Goal: Information Seeking & Learning: Learn about a topic

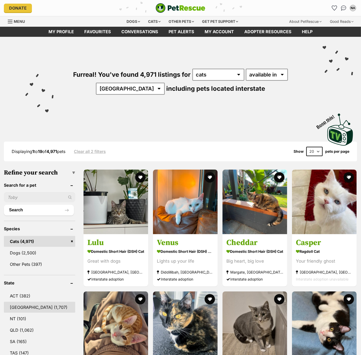
click at [32, 305] on link "NSW (1,707)" at bounding box center [39, 307] width 71 height 11
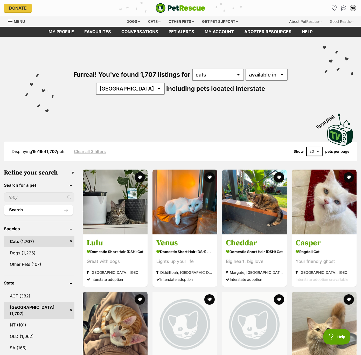
scroll to position [1, 0]
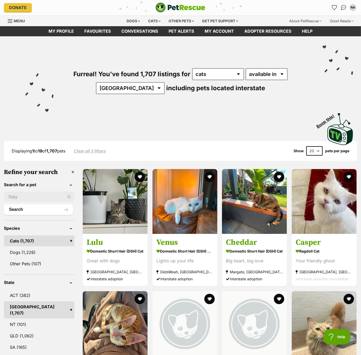
click at [316, 148] on select "20 40 60" at bounding box center [314, 150] width 16 height 9
select select "60"
click at [306, 146] on select "20 40 60" at bounding box center [314, 150] width 16 height 9
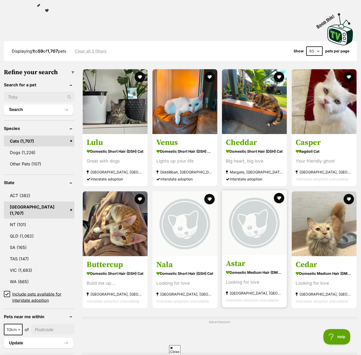
scroll to position [174, 0]
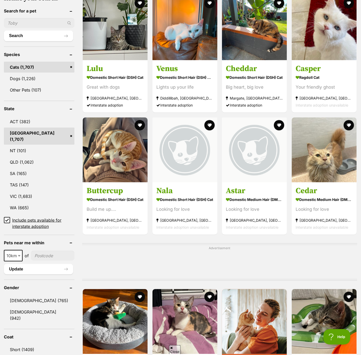
click at [7, 219] on icon at bounding box center [6, 220] width 3 height 2
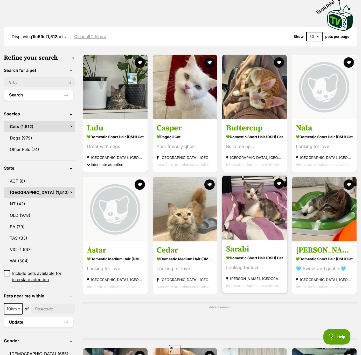
scroll to position [147, 0]
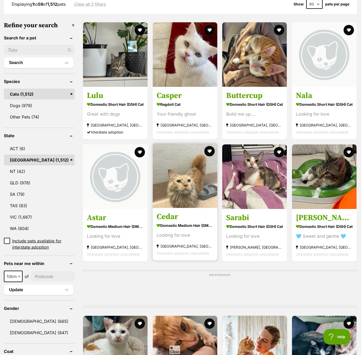
click at [179, 194] on img at bounding box center [185, 175] width 65 height 65
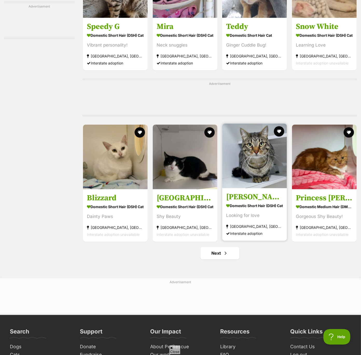
scroll to position [2199, 0]
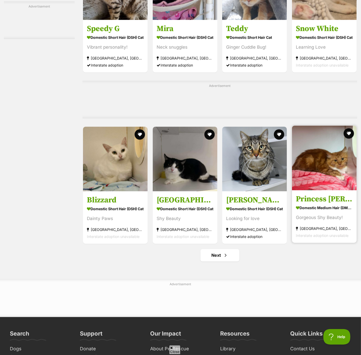
click at [308, 182] on img at bounding box center [324, 158] width 65 height 65
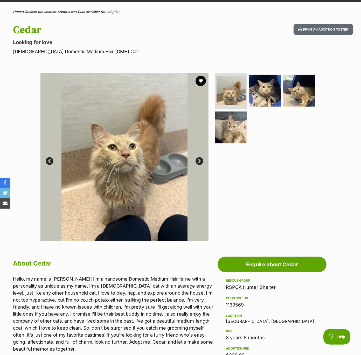
scroll to position [72, 0]
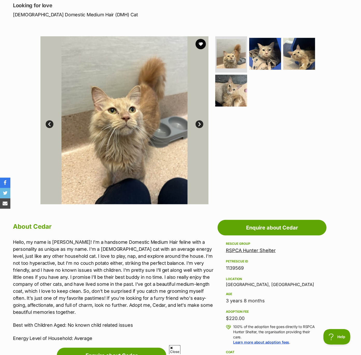
click at [198, 124] on link "Next" at bounding box center [199, 124] width 8 height 8
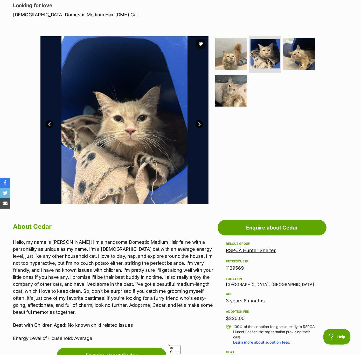
click at [198, 124] on link "Next" at bounding box center [199, 124] width 8 height 8
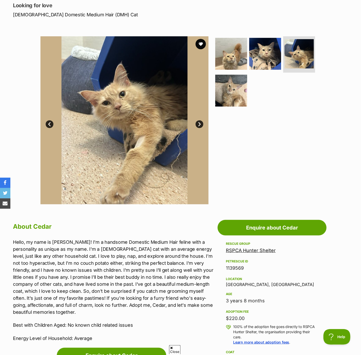
click at [198, 124] on link "Next" at bounding box center [199, 124] width 8 height 8
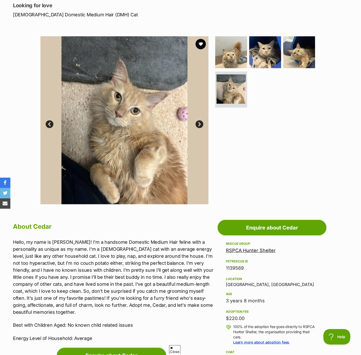
click at [200, 124] on link "Next" at bounding box center [199, 124] width 8 height 8
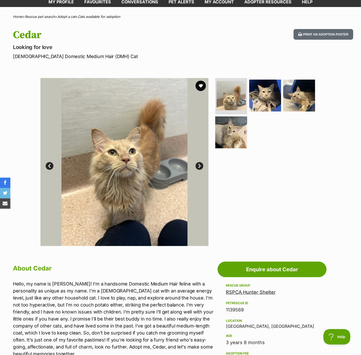
scroll to position [0, 0]
